Goal: Register for event/course

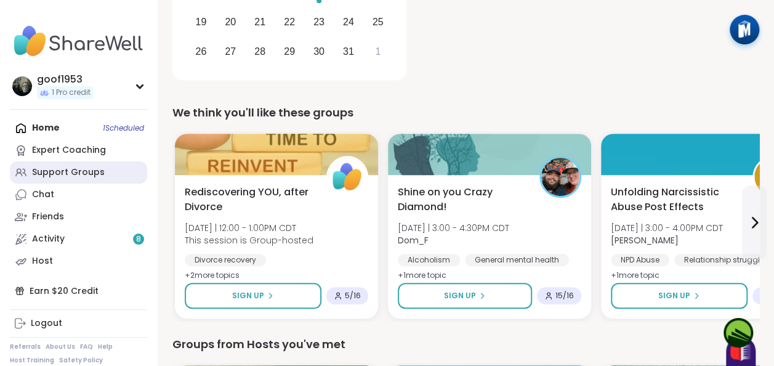
click at [100, 166] on div "Support Groups" at bounding box center [68, 172] width 73 height 12
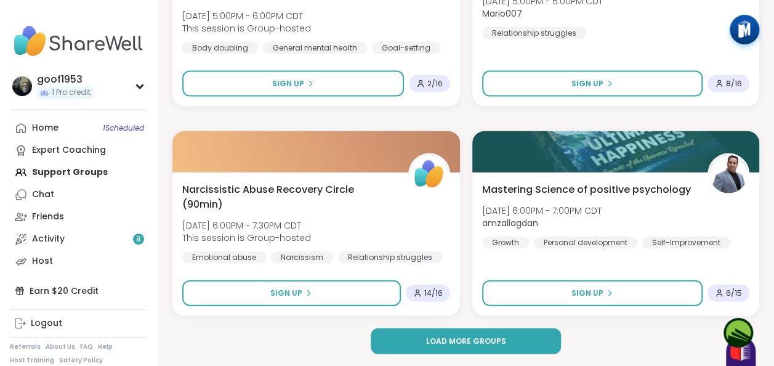
scroll to position [3650, 0]
click at [462, 341] on span "Load more groups" at bounding box center [465, 341] width 80 height 11
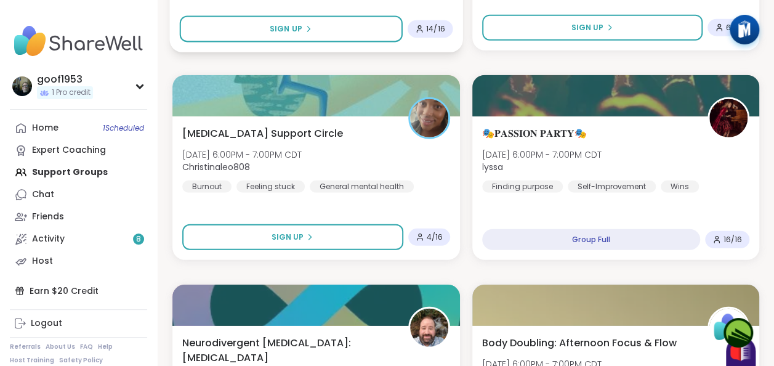
scroll to position [3896, 0]
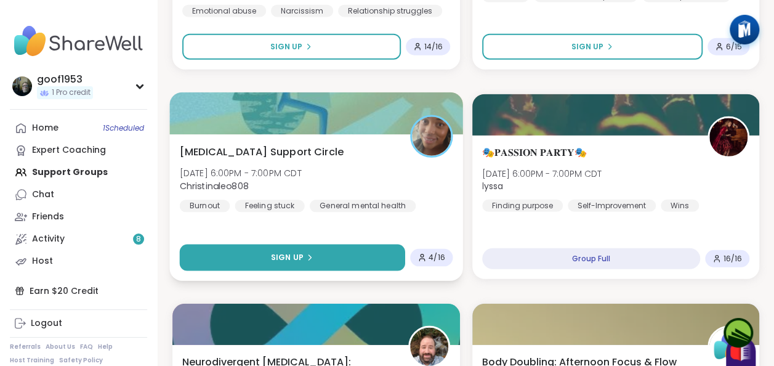
click at [316, 256] on button "Sign Up" at bounding box center [292, 257] width 225 height 26
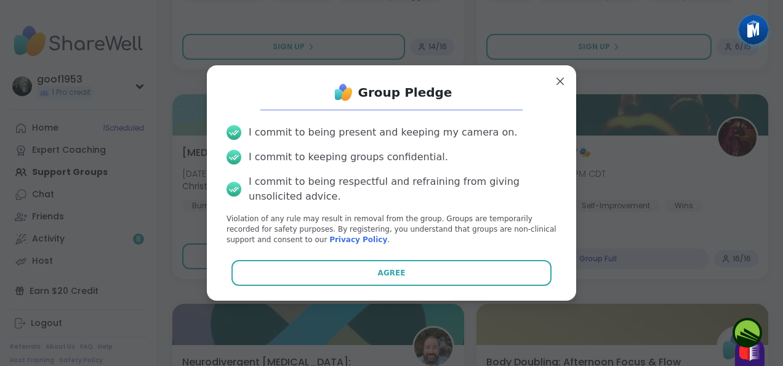
click at [389, 262] on button "Agree" at bounding box center [392, 273] width 321 height 26
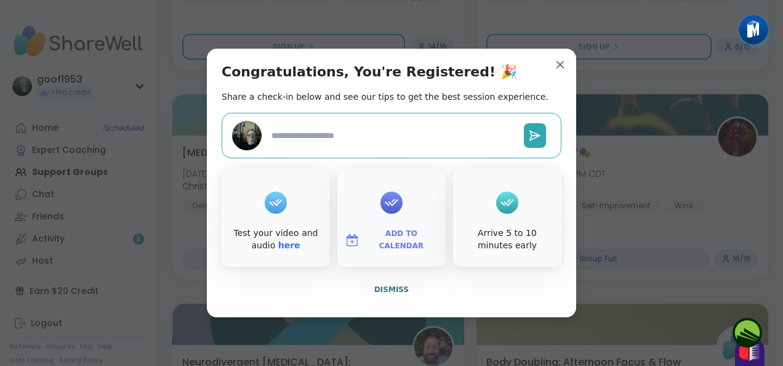
type textarea "*"
click at [406, 238] on span "Add to Calendar" at bounding box center [402, 240] width 74 height 24
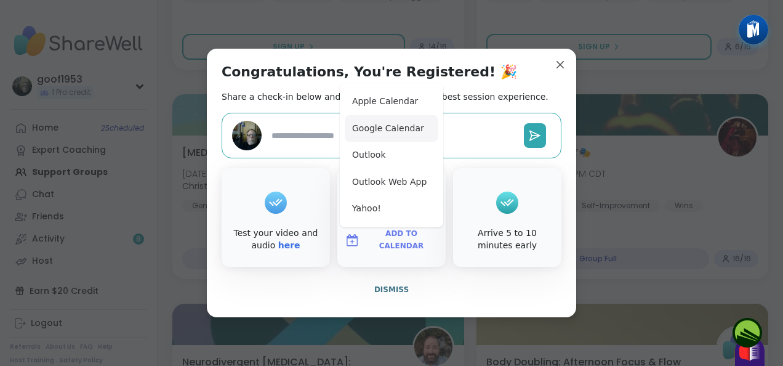
click at [397, 129] on button "Google Calendar" at bounding box center [392, 128] width 94 height 27
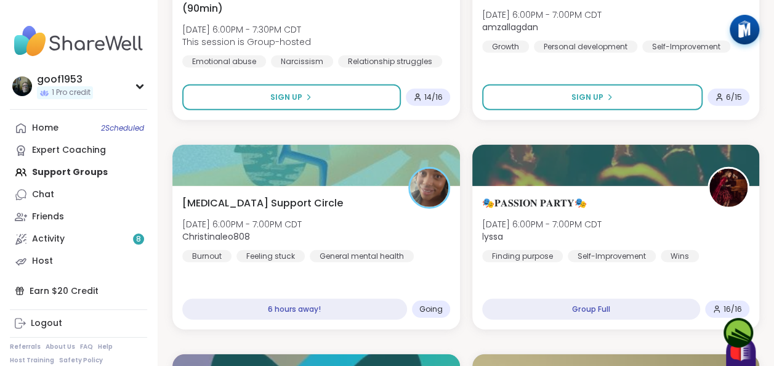
scroll to position [3835, 0]
